Goal: Information Seeking & Learning: Learn about a topic

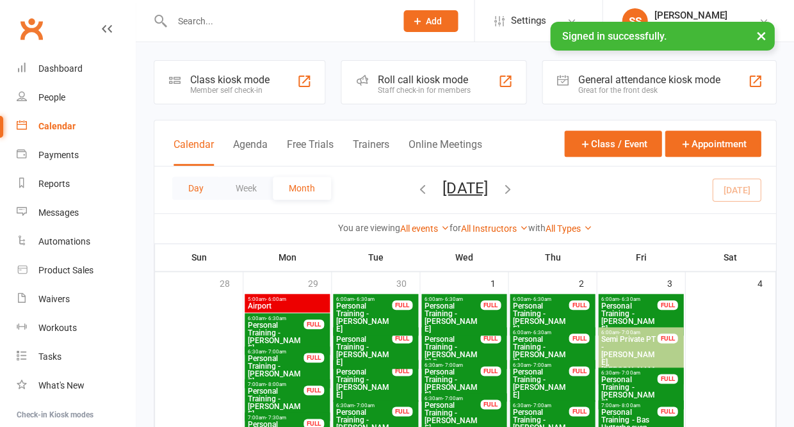
click at [183, 188] on button "Day" at bounding box center [195, 188] width 47 height 23
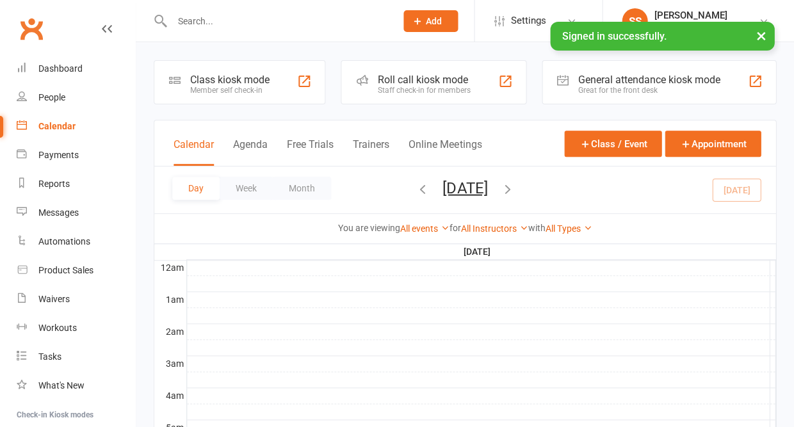
click at [197, 195] on button "Day" at bounding box center [195, 188] width 47 height 23
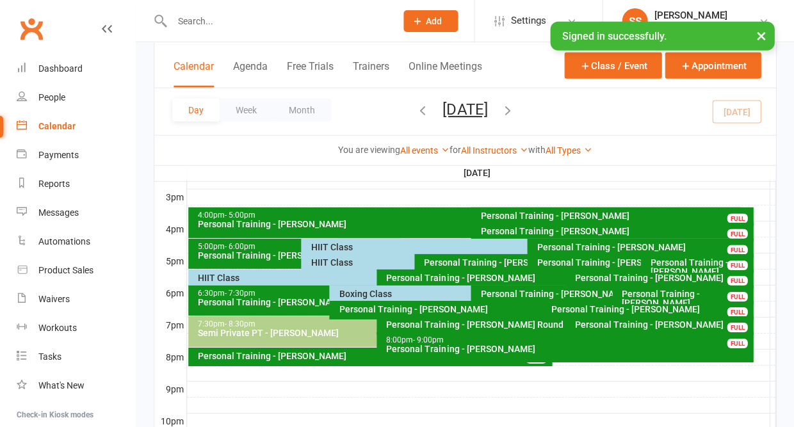
scroll to position [579, 0]
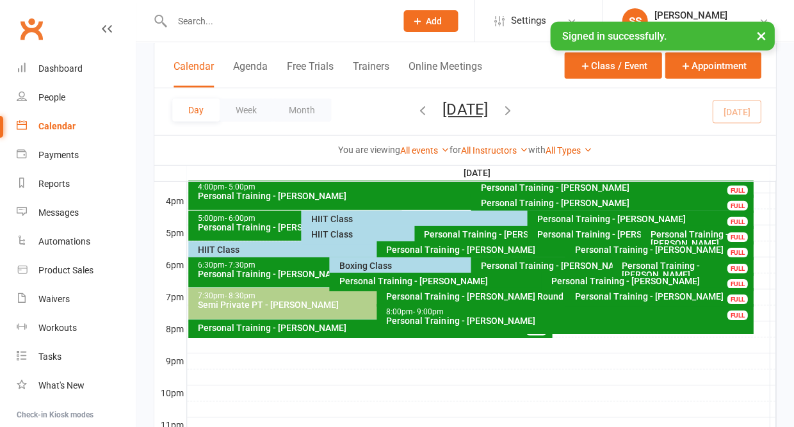
click at [326, 215] on div "HIIT Class" at bounding box center [524, 219] width 428 height 9
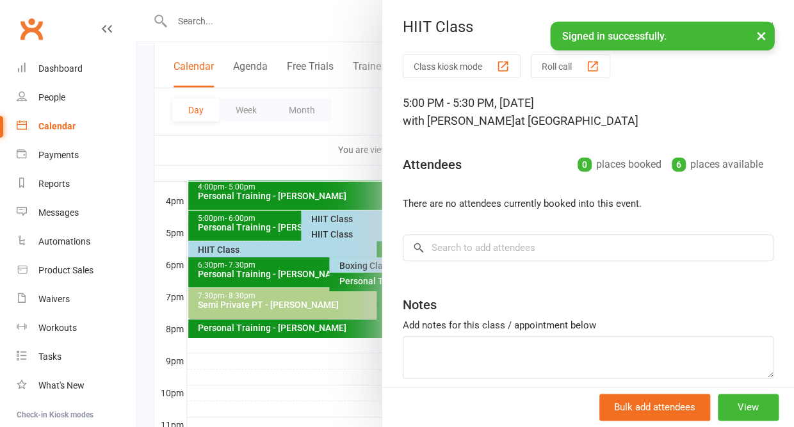
click at [760, 38] on button "×" at bounding box center [761, 36] width 23 height 28
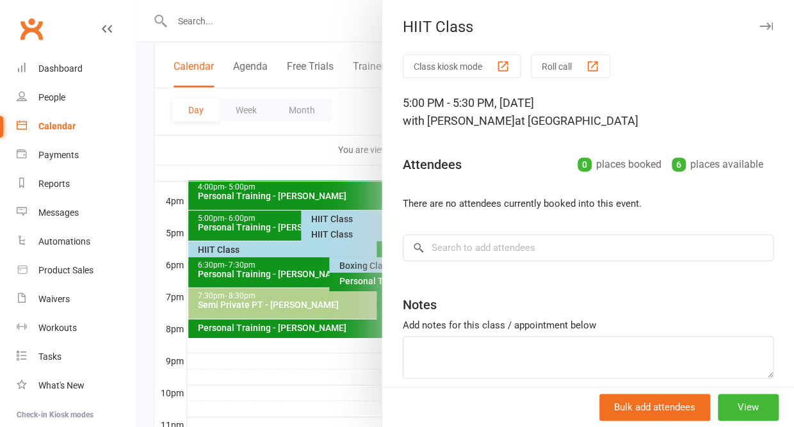
click at [769, 24] on icon "button" at bounding box center [766, 26] width 13 height 8
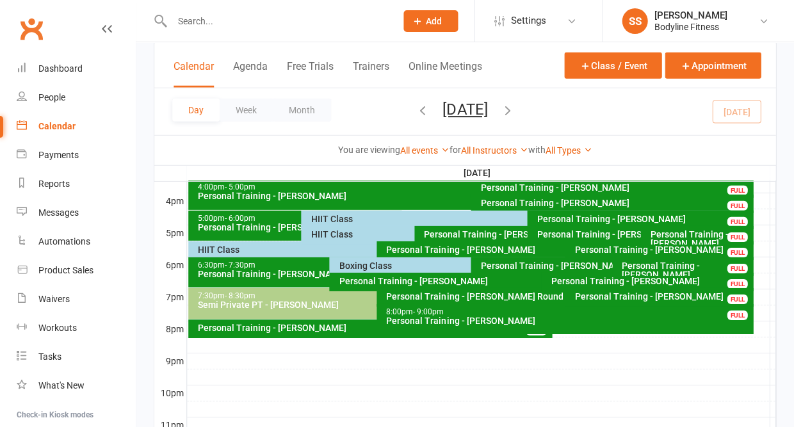
click at [329, 233] on div "HIIT Class" at bounding box center [411, 234] width 202 height 9
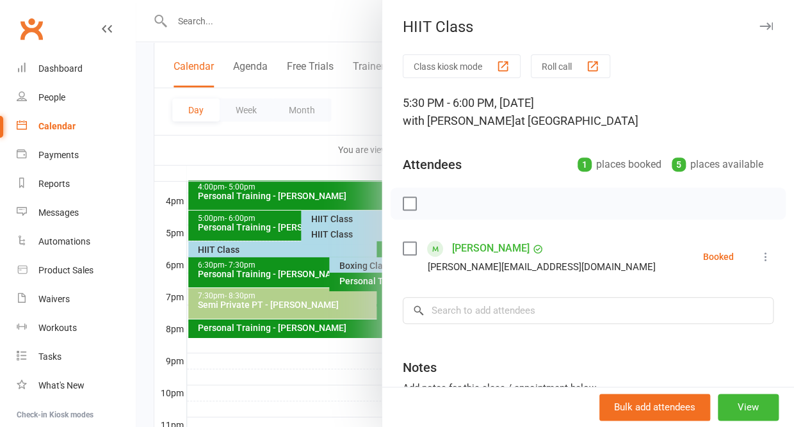
click at [769, 25] on icon "button" at bounding box center [766, 26] width 13 height 8
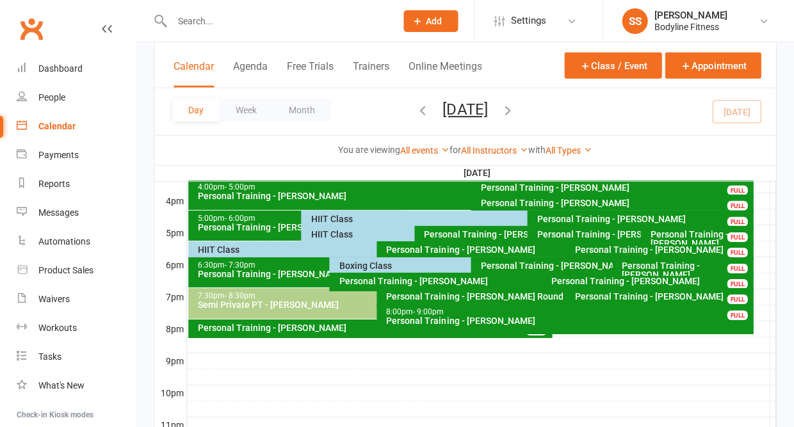
click at [260, 247] on div "HIIT Class" at bounding box center [373, 249] width 352 height 9
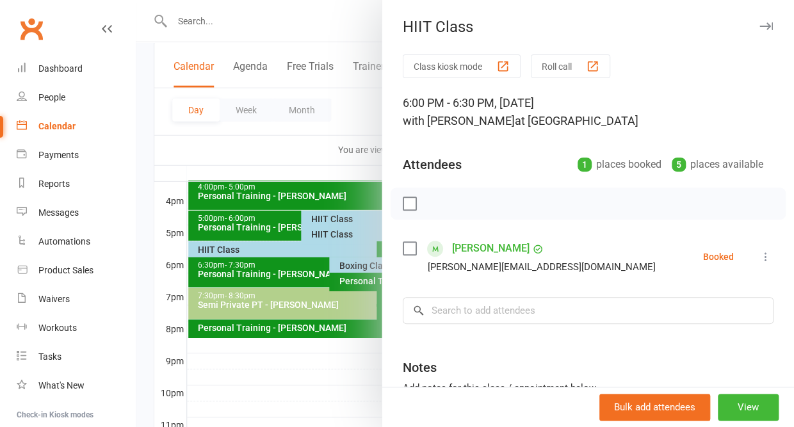
click at [766, 28] on icon "button" at bounding box center [766, 26] width 13 height 8
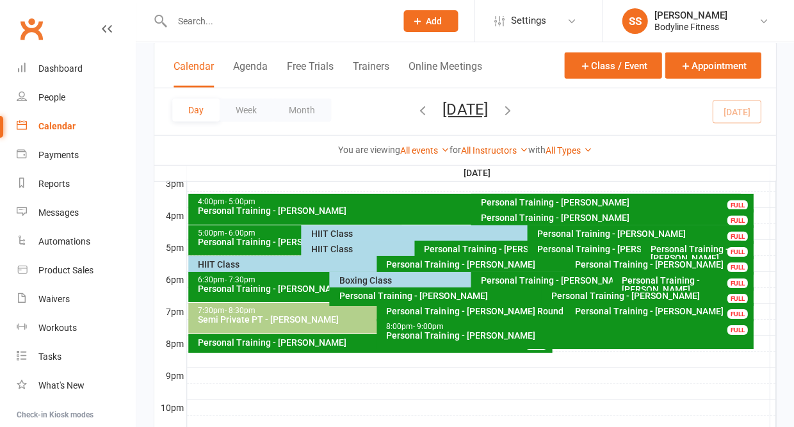
scroll to position [566, 0]
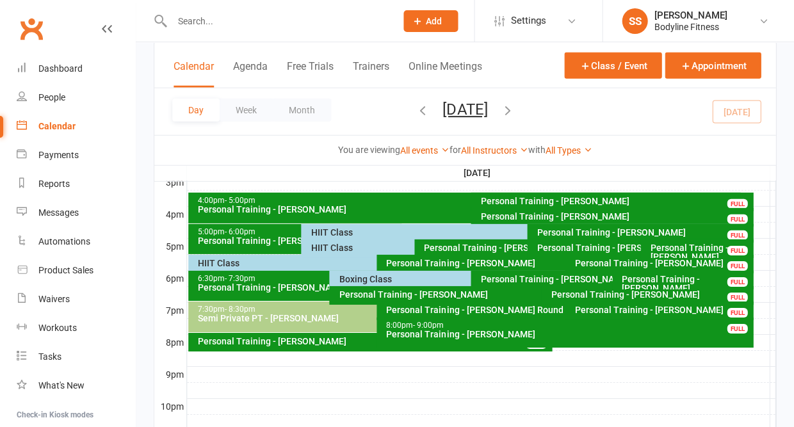
click at [341, 229] on div "HIIT Class" at bounding box center [524, 232] width 428 height 9
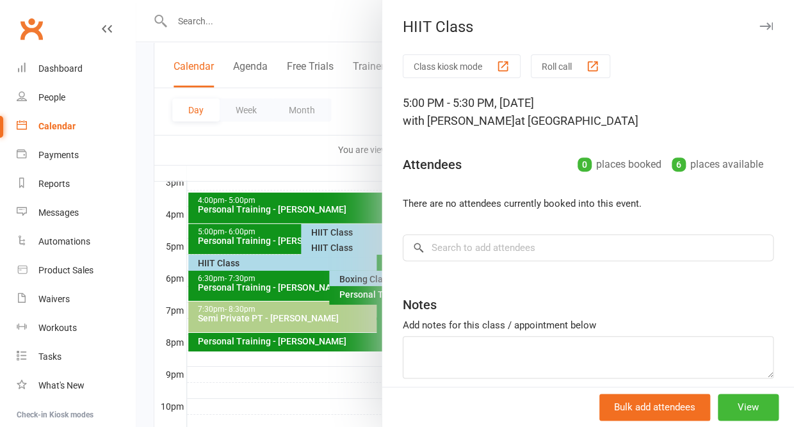
click at [764, 28] on icon "button" at bounding box center [766, 26] width 13 height 8
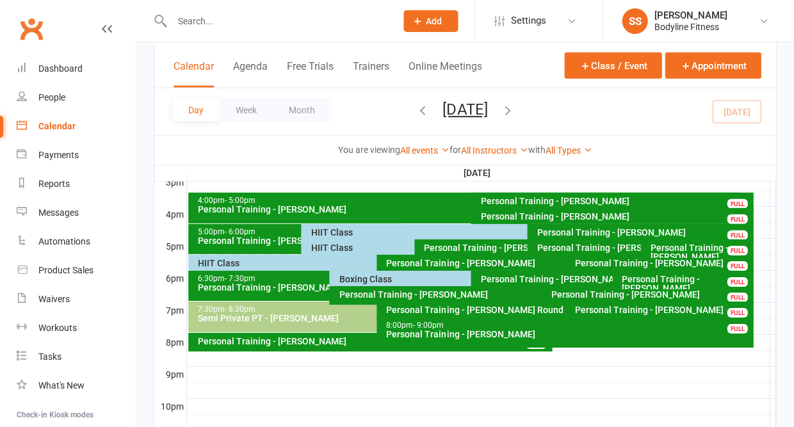
click at [338, 248] on div "HIIT Class" at bounding box center [411, 247] width 202 height 9
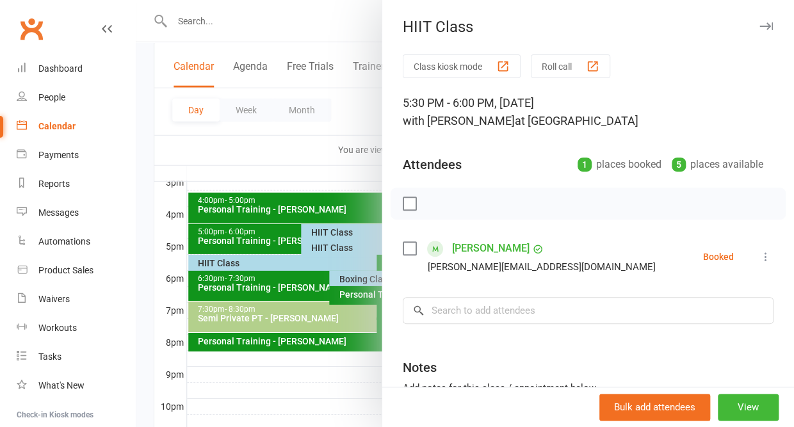
click at [769, 24] on icon "button" at bounding box center [766, 26] width 13 height 8
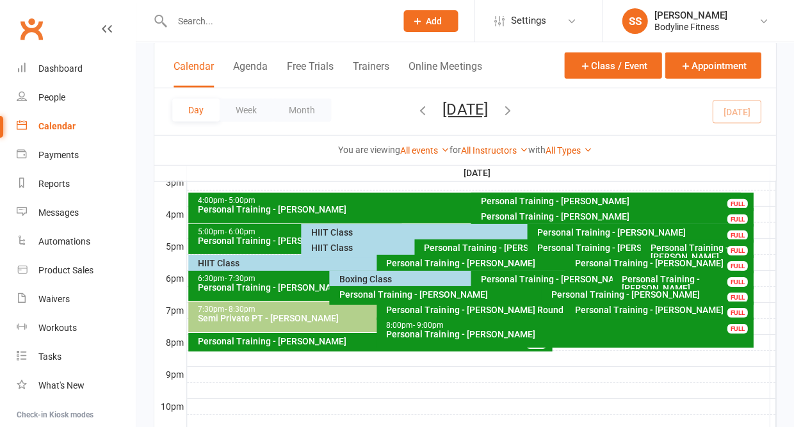
click at [327, 261] on div "HIIT Class" at bounding box center [373, 263] width 352 height 9
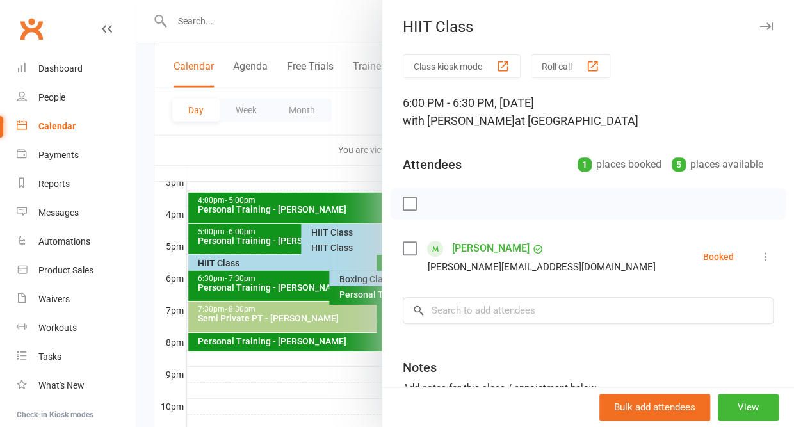
click at [769, 25] on icon "button" at bounding box center [766, 26] width 13 height 8
